Goal: Information Seeking & Learning: Learn about a topic

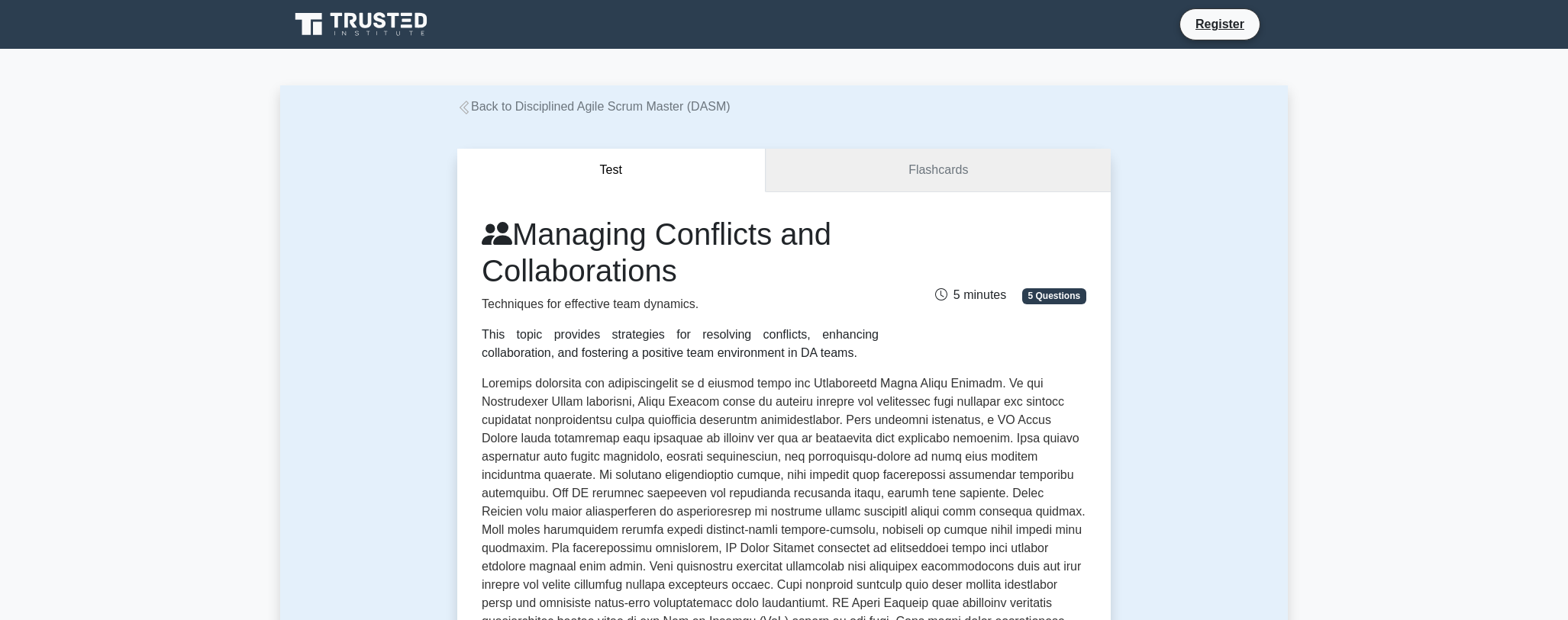
click at [958, 168] on link "Flashcards" at bounding box center [938, 171] width 345 height 44
